Goal: Information Seeking & Learning: Understand process/instructions

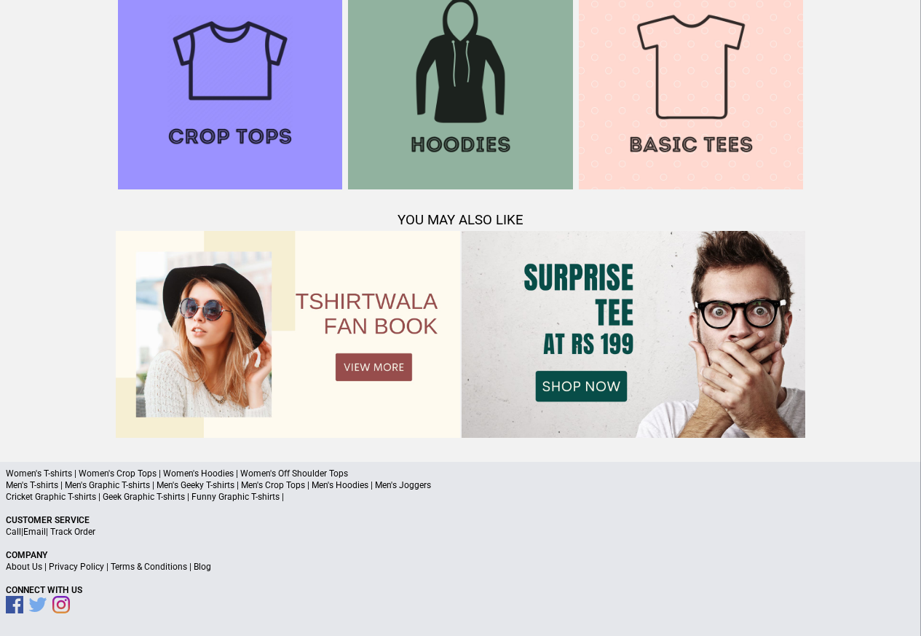
scroll to position [1283, 0]
